Goal: Information Seeking & Learning: Learn about a topic

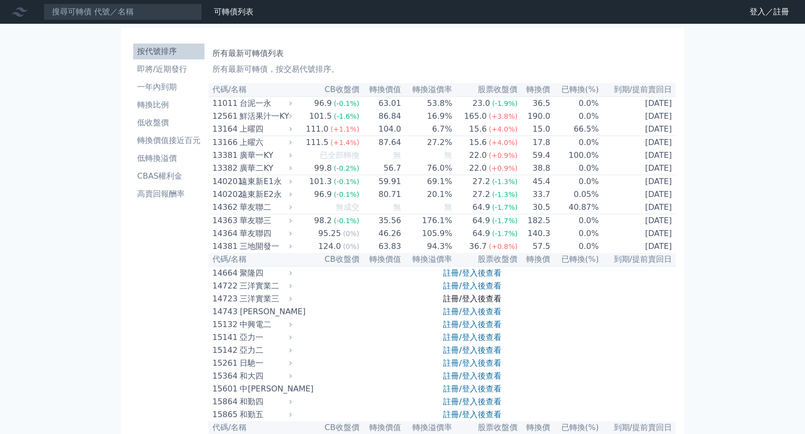
click at [478, 304] on link "註冊/登入後查看" at bounding box center [472, 298] width 58 height 9
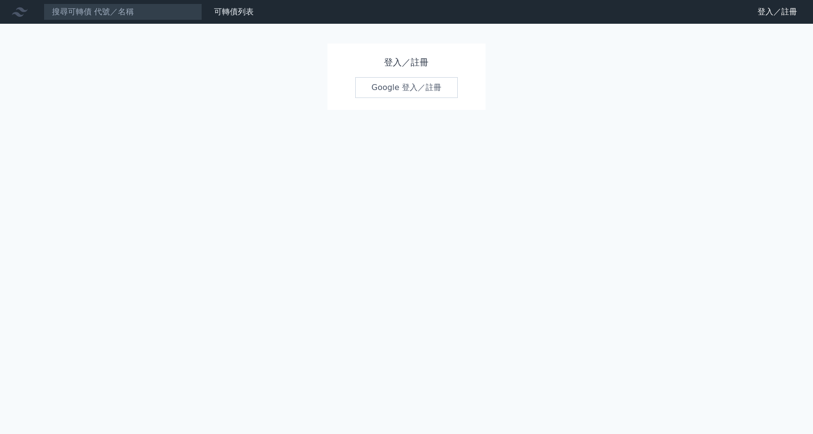
click at [395, 88] on link "Google 登入／註冊" at bounding box center [406, 87] width 103 height 21
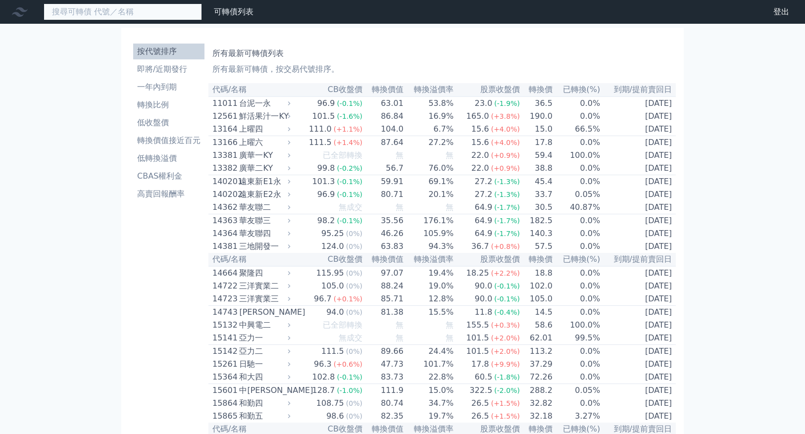
click at [142, 5] on input at bounding box center [123, 11] width 158 height 17
click at [142, 16] on input at bounding box center [123, 11] width 158 height 17
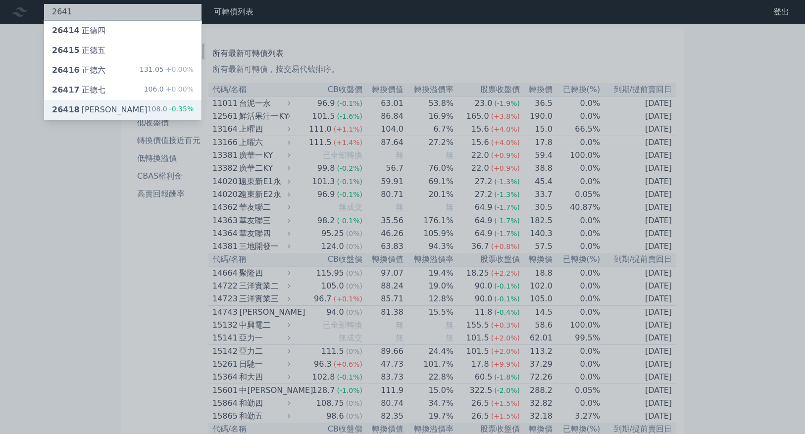
type input "2641"
click at [179, 108] on span "-0.35%" at bounding box center [180, 109] width 27 height 8
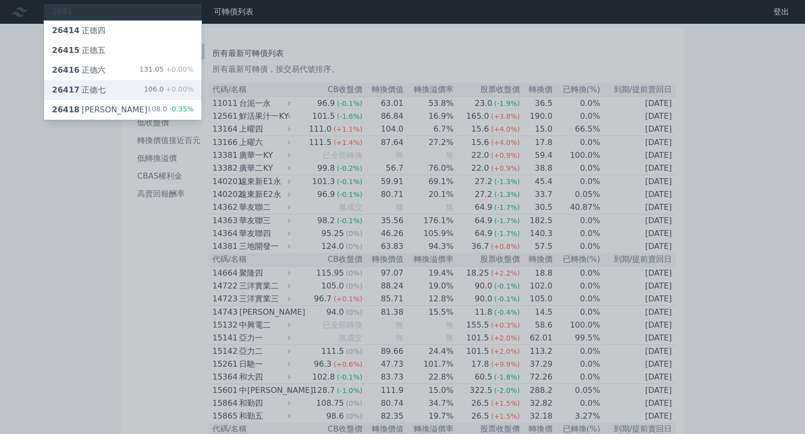
click at [104, 86] on div "26417 正德七 106.0 +0.00%" at bounding box center [123, 90] width 158 height 20
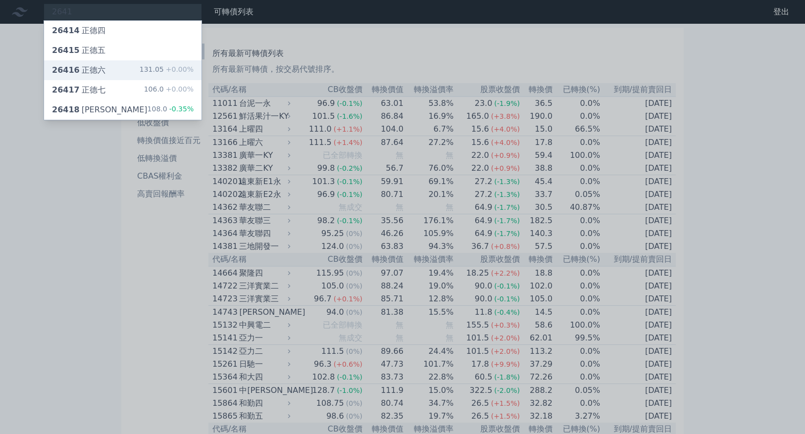
click at [163, 68] on div "131.05 +0.00%" at bounding box center [167, 70] width 54 height 12
